Goal: Check status: Check status

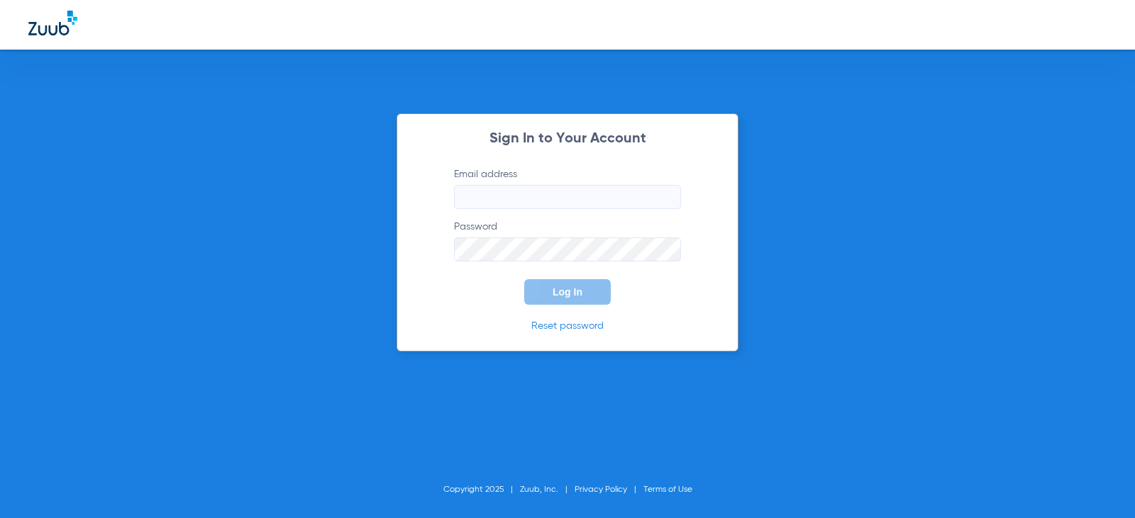
type input "[EMAIL_ADDRESS][DOMAIN_NAME]"
click at [564, 287] on span "Log In" at bounding box center [567, 292] width 30 height 11
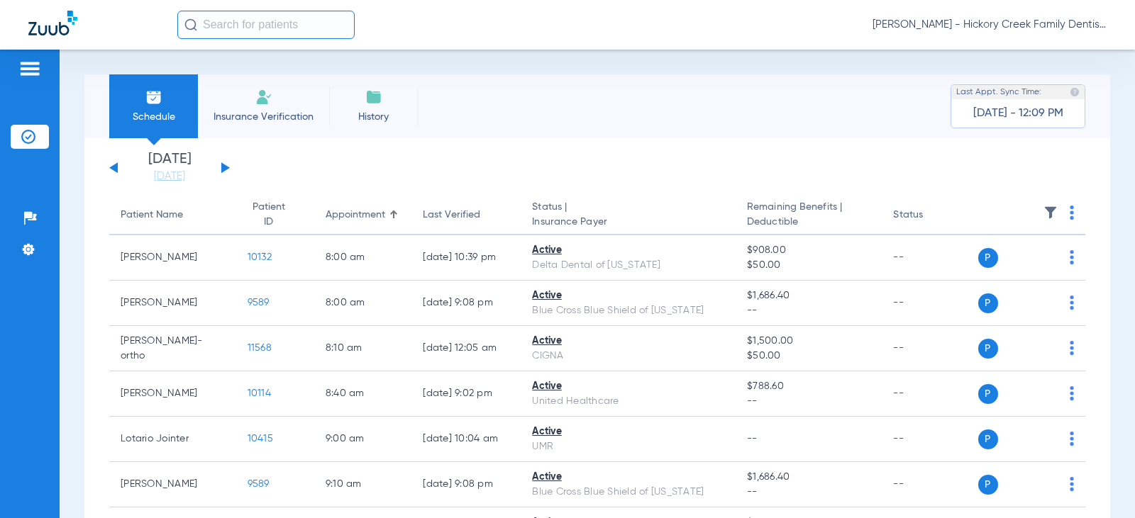
click at [225, 168] on button at bounding box center [225, 167] width 9 height 11
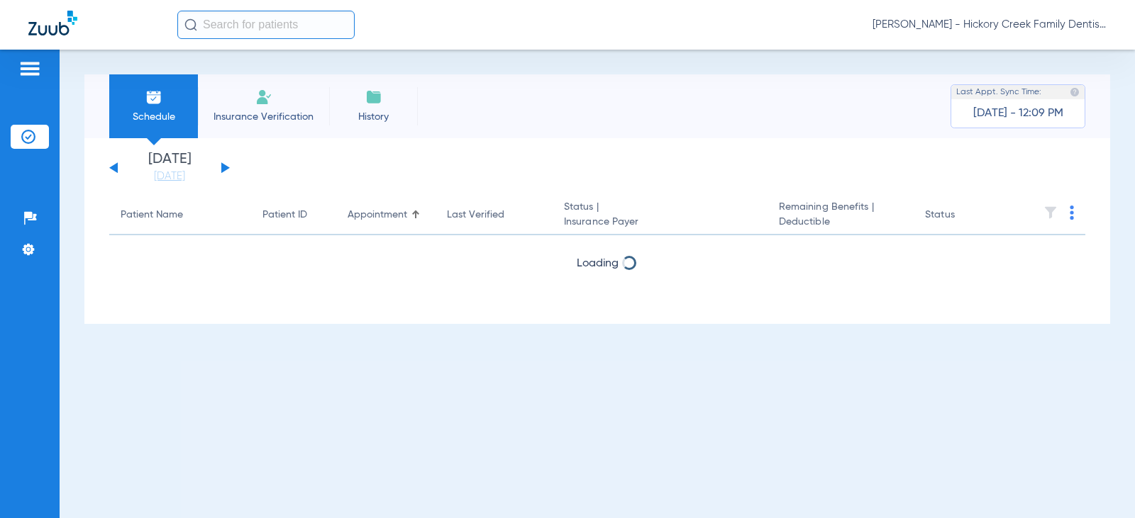
click at [225, 168] on button at bounding box center [225, 167] width 9 height 11
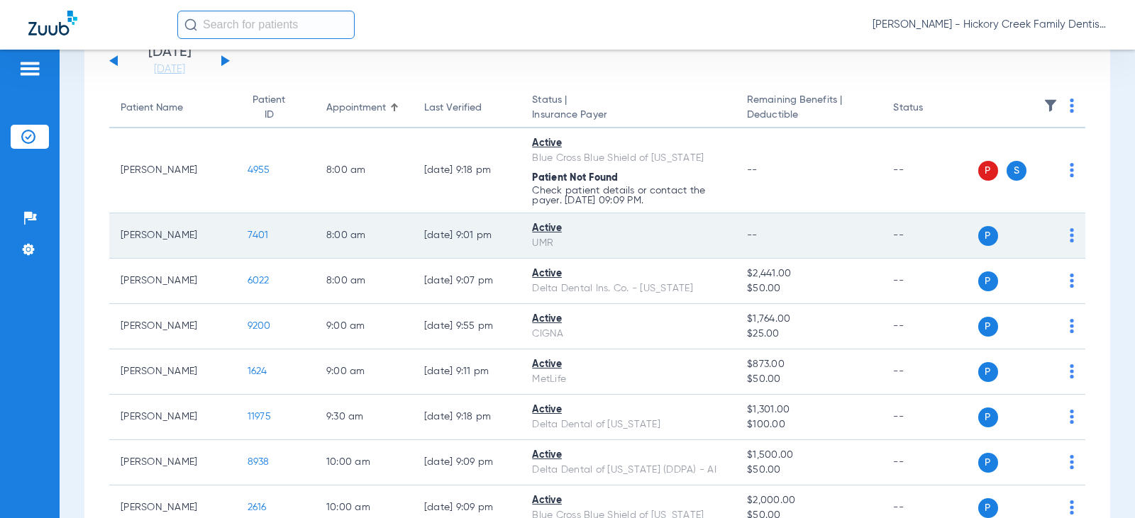
scroll to position [142, 0]
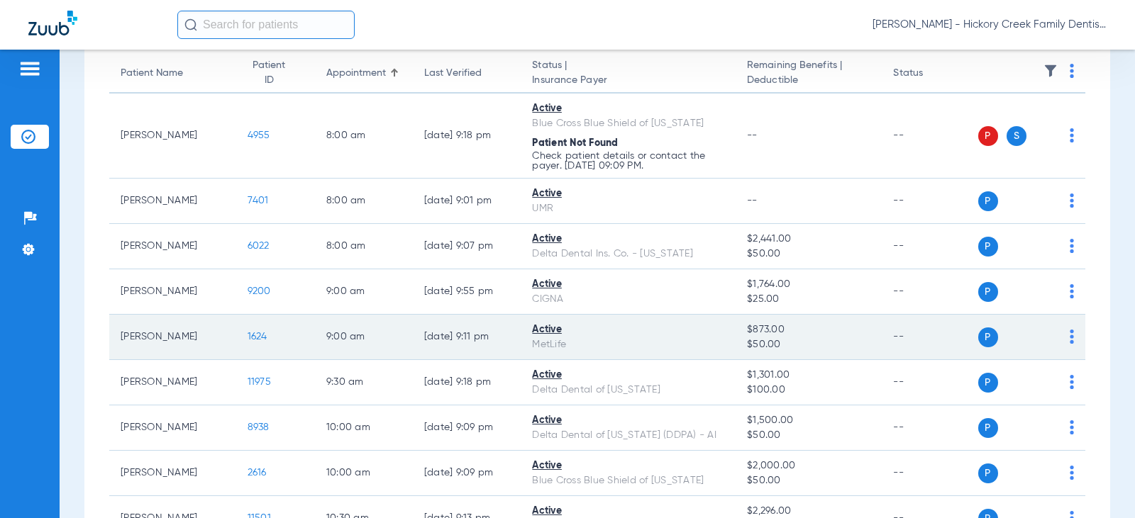
click at [255, 336] on span "1624" at bounding box center [258, 337] width 20 height 10
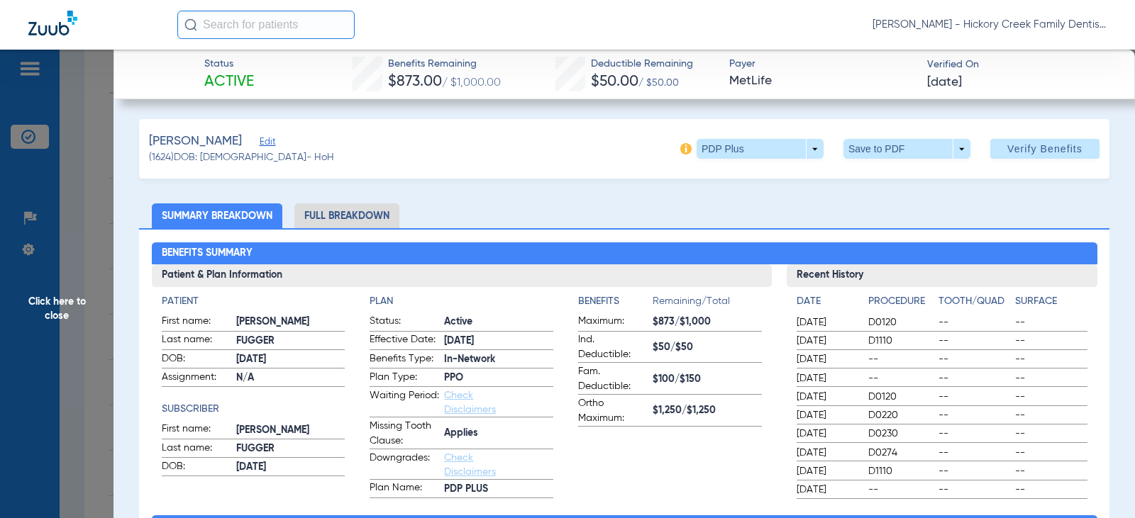
click at [57, 306] on span "Click here to close" at bounding box center [56, 309] width 113 height 518
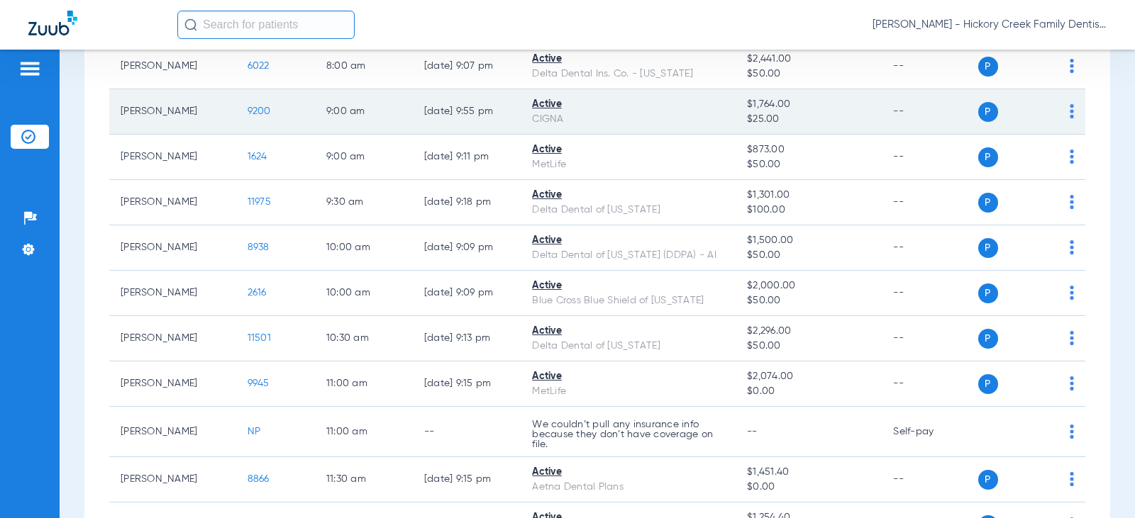
scroll to position [355, 0]
